Goal: Task Accomplishment & Management: Complete application form

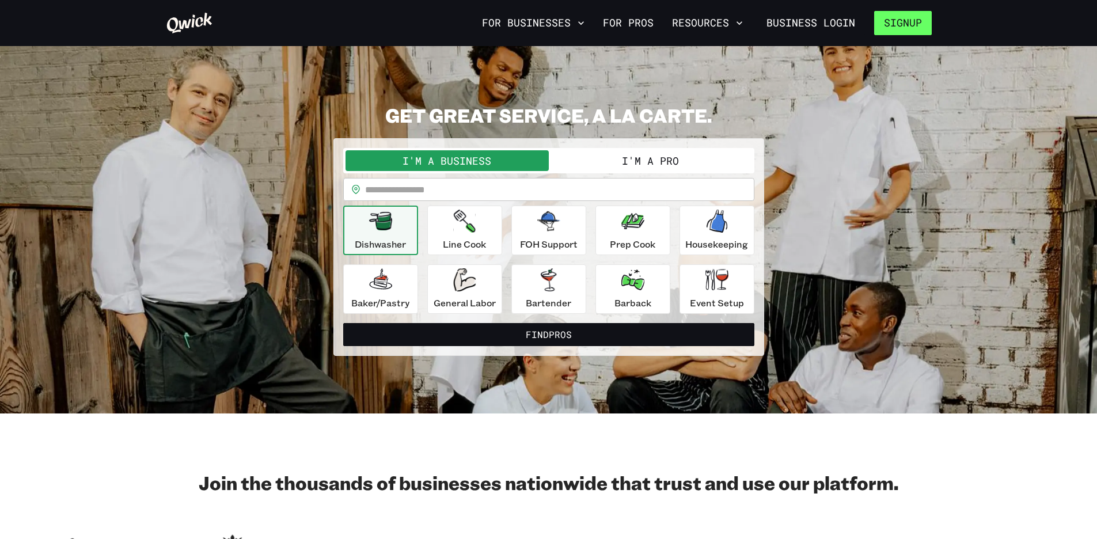
click at [891, 32] on button "Signup" at bounding box center [903, 23] width 58 height 24
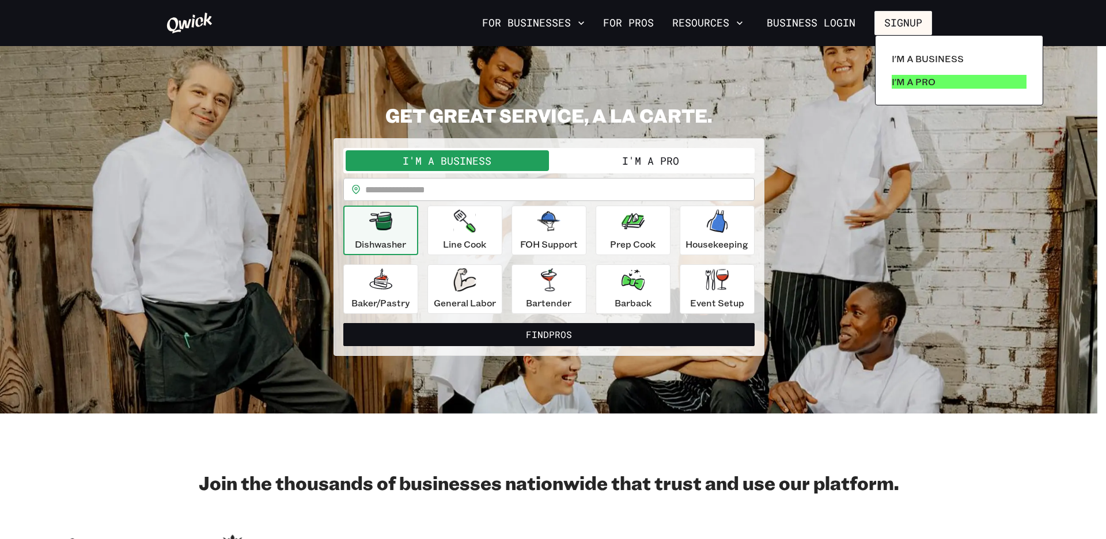
click at [900, 92] on link "I'm a Pro" at bounding box center [959, 81] width 144 height 23
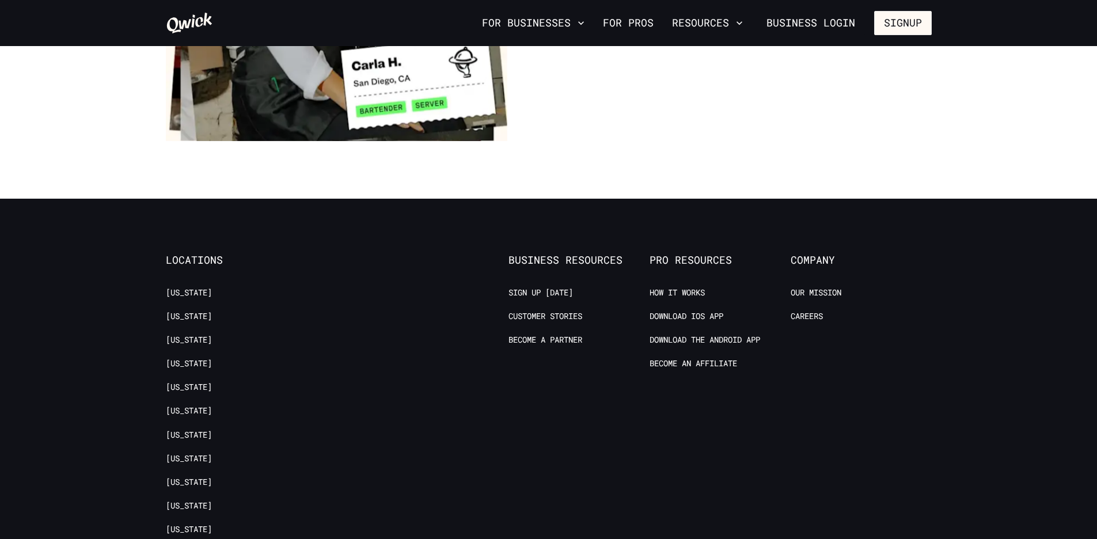
scroll to position [2187, 0]
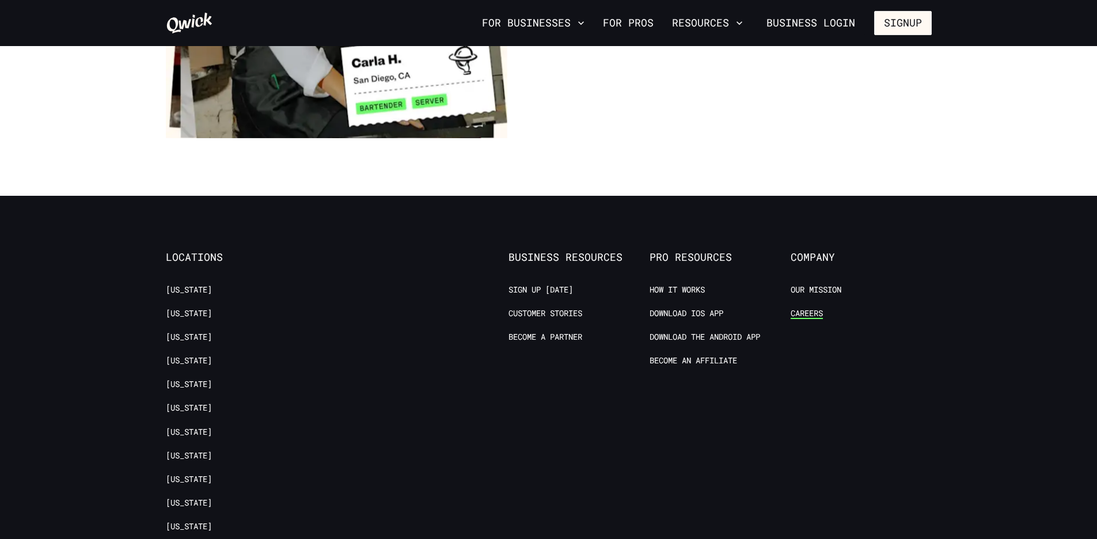
click at [801, 308] on link "Careers" at bounding box center [807, 313] width 32 height 11
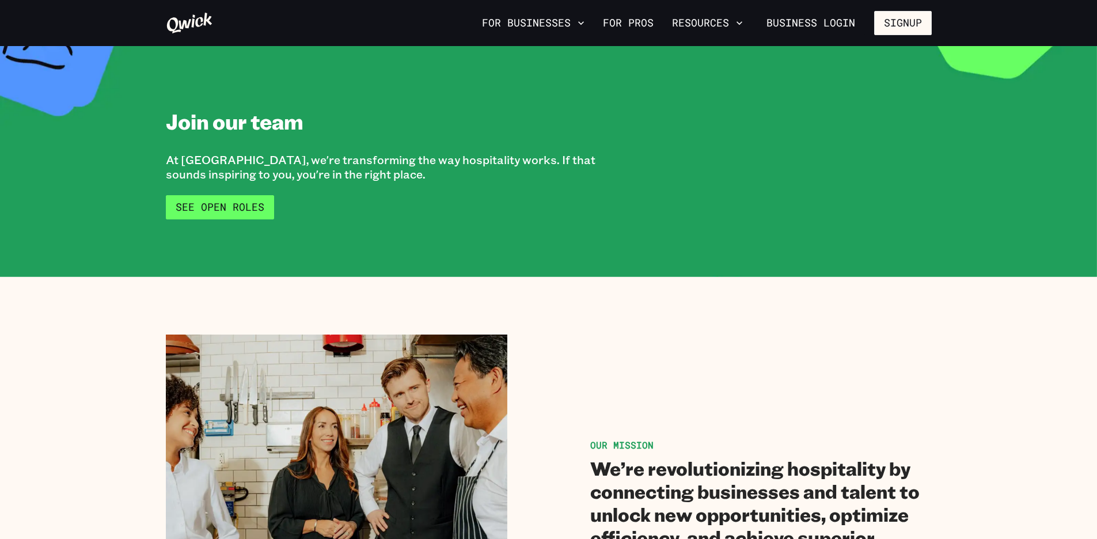
click at [255, 200] on link "See Open Roles" at bounding box center [220, 207] width 108 height 24
click at [232, 210] on link "See Open Roles" at bounding box center [220, 207] width 108 height 24
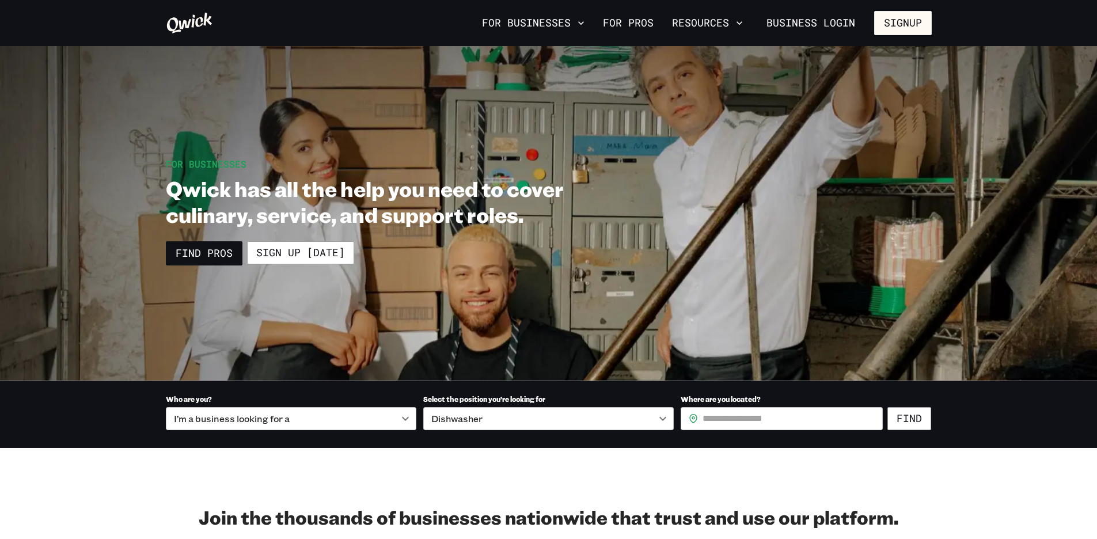
scroll to position [5, 0]
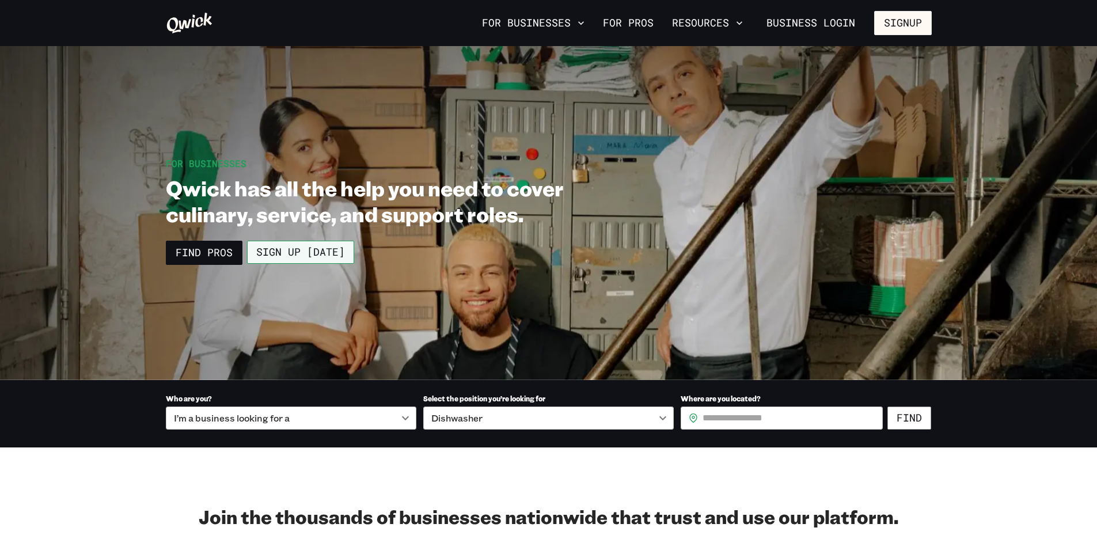
click at [317, 254] on link "Sign up [DATE]" at bounding box center [300, 252] width 107 height 23
